Goal: Transaction & Acquisition: Obtain resource

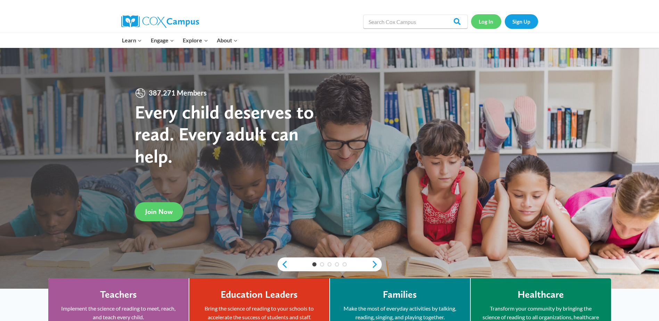
click at [488, 23] on link "Log In" at bounding box center [486, 21] width 30 height 14
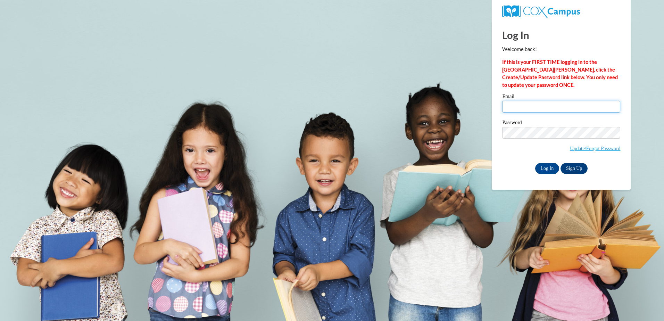
click at [537, 105] on input "Email" at bounding box center [561, 107] width 118 height 12
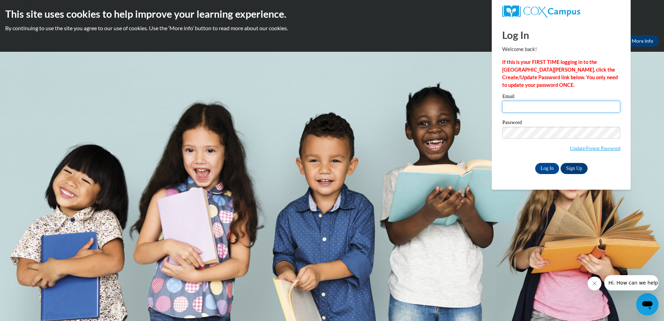
click at [588, 101] on input "Email" at bounding box center [561, 107] width 118 height 12
click at [582, 110] on input "Email" at bounding box center [561, 107] width 118 height 12
click at [581, 107] on input "Email" at bounding box center [561, 107] width 118 height 12
click at [591, 23] on div "Log In Welcome back! If this is your FIRST TIME logging in to the NEW Cox Campu…" at bounding box center [561, 97] width 118 height 153
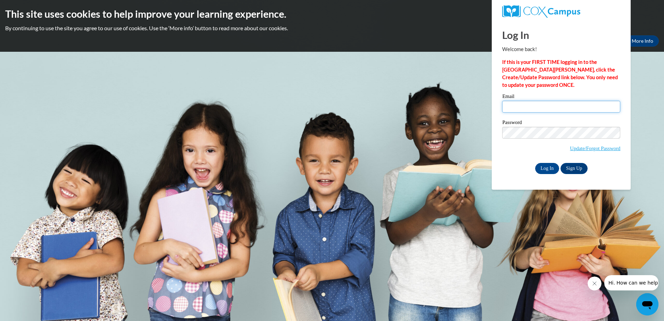
click at [540, 107] on input "Email" at bounding box center [561, 107] width 118 height 12
click at [535, 163] on input "Log In" at bounding box center [547, 168] width 24 height 11
click at [549, 109] on input "chereceandrews" at bounding box center [561, 107] width 118 height 12
click at [535, 163] on input "Log In" at bounding box center [547, 168] width 24 height 11
click at [586, 109] on input "chereceandrews" at bounding box center [561, 107] width 118 height 12
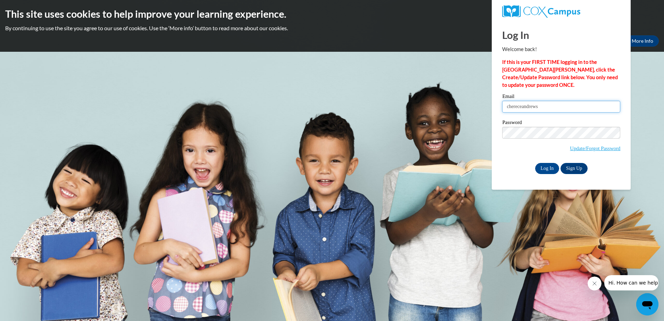
type input "chereceandrews@rocketmail.com"
click at [535, 163] on input "Log In" at bounding box center [547, 168] width 24 height 11
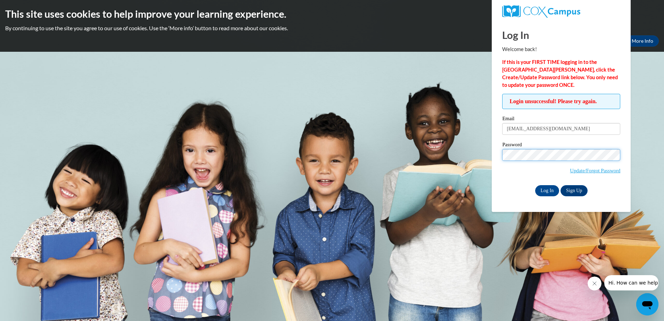
click at [535, 185] on input "Log In" at bounding box center [547, 190] width 24 height 11
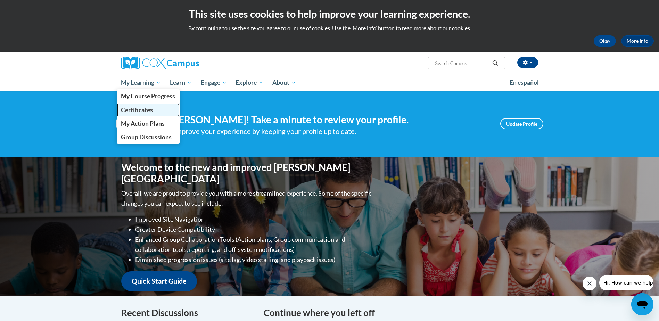
click at [138, 108] on span "Certificates" at bounding box center [137, 109] width 32 height 7
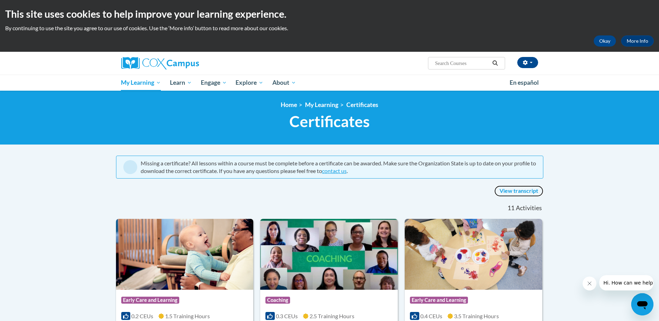
click at [514, 191] on link "View transcript" at bounding box center [518, 190] width 49 height 11
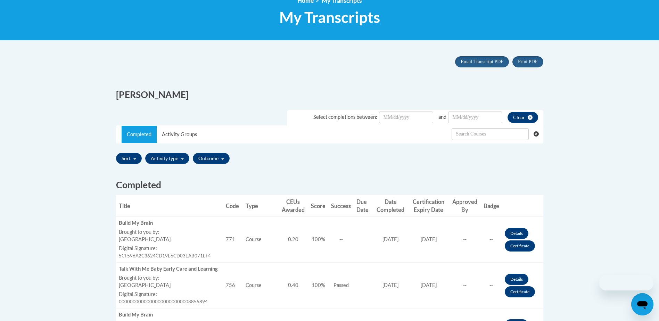
scroll to position [139, 0]
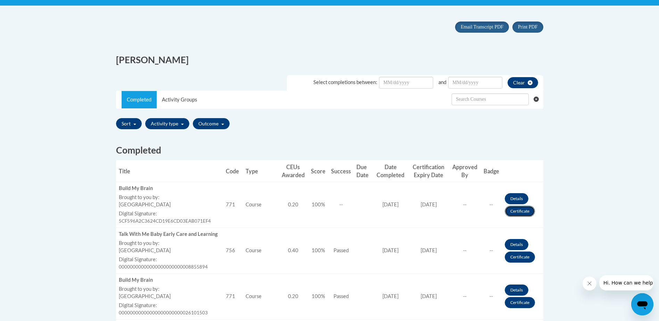
click at [525, 211] on link "Certificate" at bounding box center [519, 211] width 30 height 11
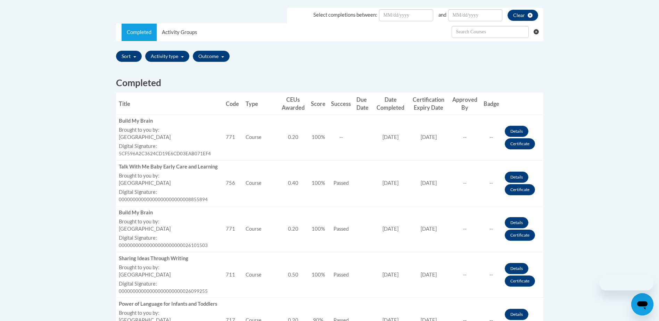
scroll to position [139, 0]
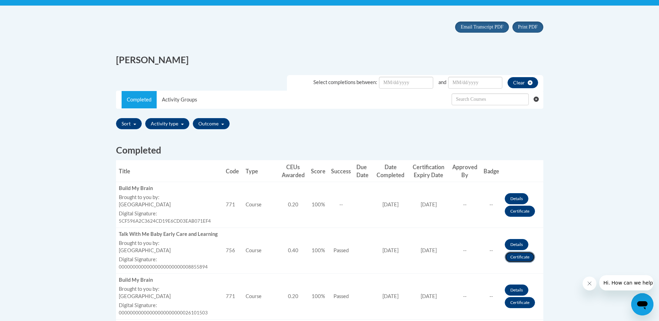
click at [516, 254] on link "Certificate" at bounding box center [519, 256] width 30 height 11
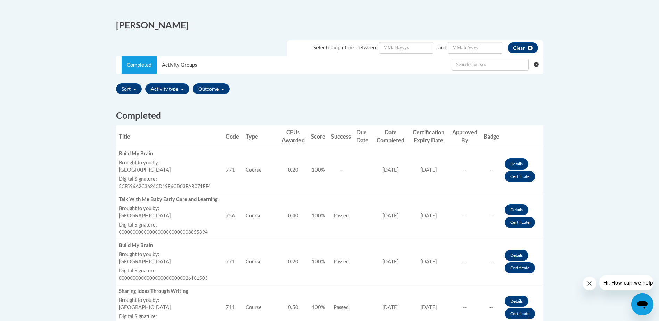
scroll to position [208, 0]
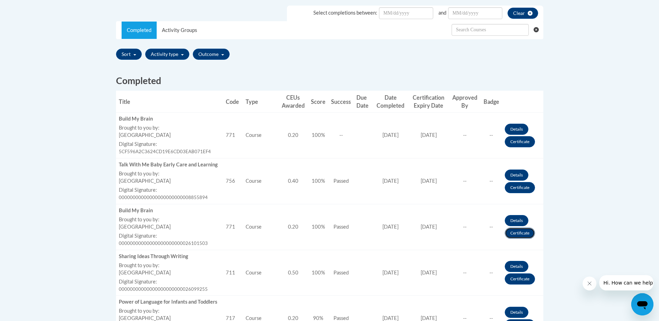
click at [526, 235] on link "Certificate" at bounding box center [519, 232] width 30 height 11
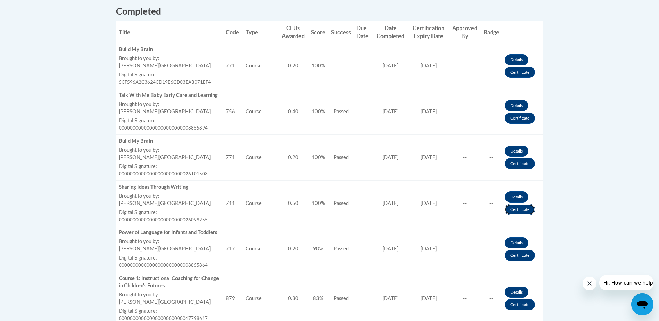
click at [516, 210] on link "Certificate" at bounding box center [519, 209] width 30 height 11
click at [528, 210] on link "Certificate" at bounding box center [519, 209] width 30 height 11
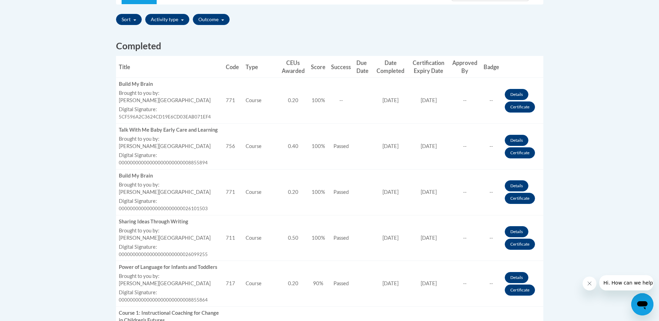
scroll to position [278, 0]
